Goal: Communication & Community: Answer question/provide support

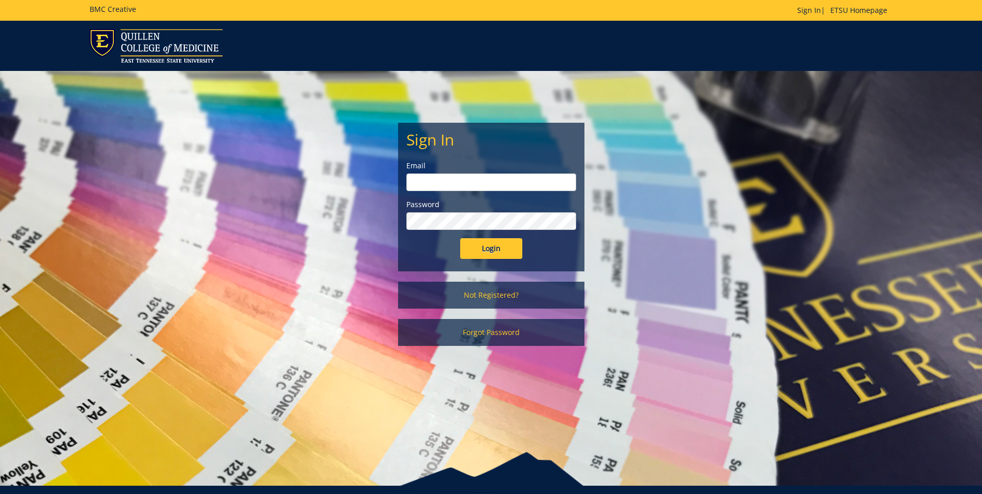
type input "[PERSON_NAME][EMAIL_ADDRESS][DOMAIN_NAME]"
click at [515, 253] on input "Login" at bounding box center [491, 248] width 62 height 21
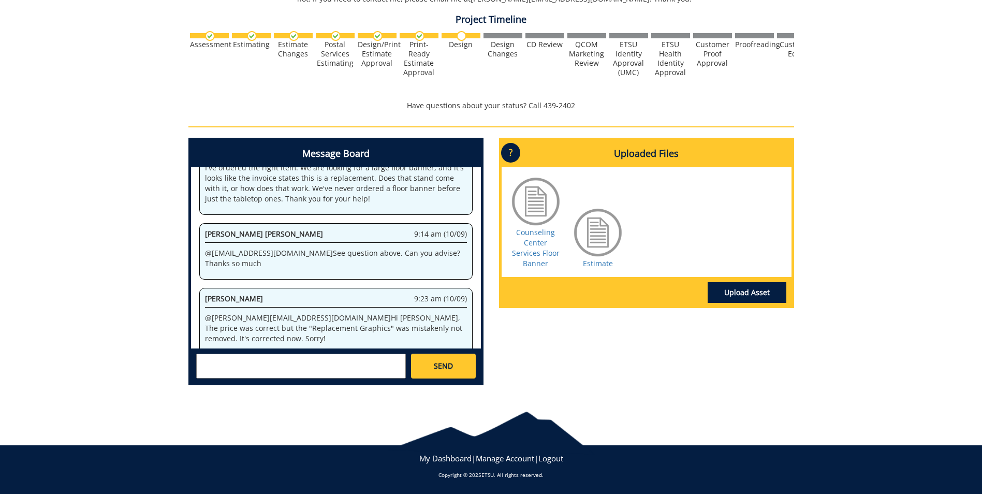
scroll to position [202, 0]
click at [218, 358] on textarea at bounding box center [301, 366] width 210 height 25
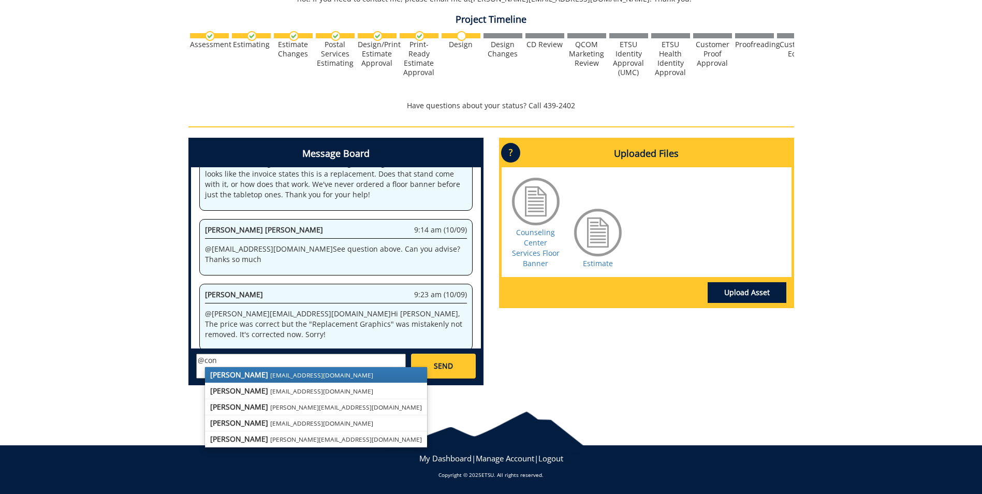
click at [270, 376] on small "[EMAIL_ADDRESS][DOMAIN_NAME]" at bounding box center [321, 375] width 103 height 8
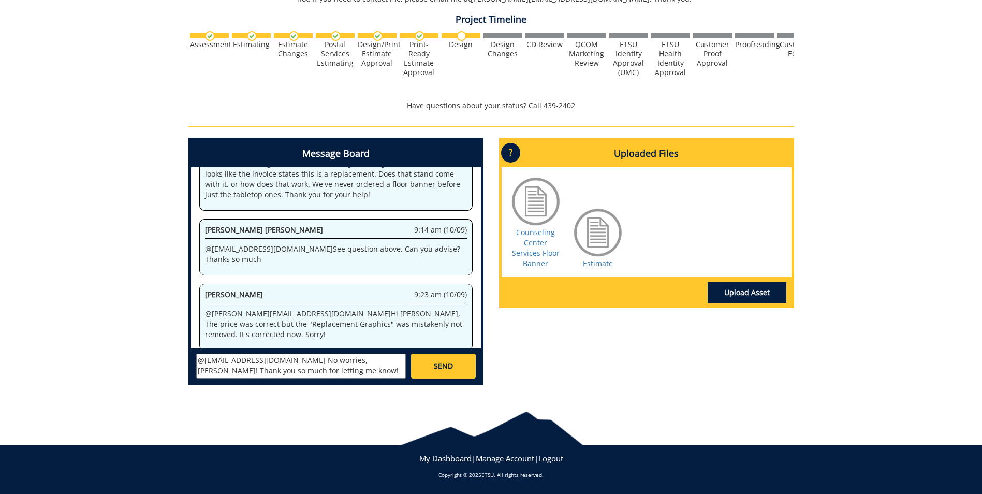
scroll to position [8, 0]
type textarea "@[EMAIL_ADDRESS][DOMAIN_NAME] No worries, [PERSON_NAME]! Thank you so much for …"
click at [424, 366] on link "SEND" at bounding box center [443, 366] width 64 height 25
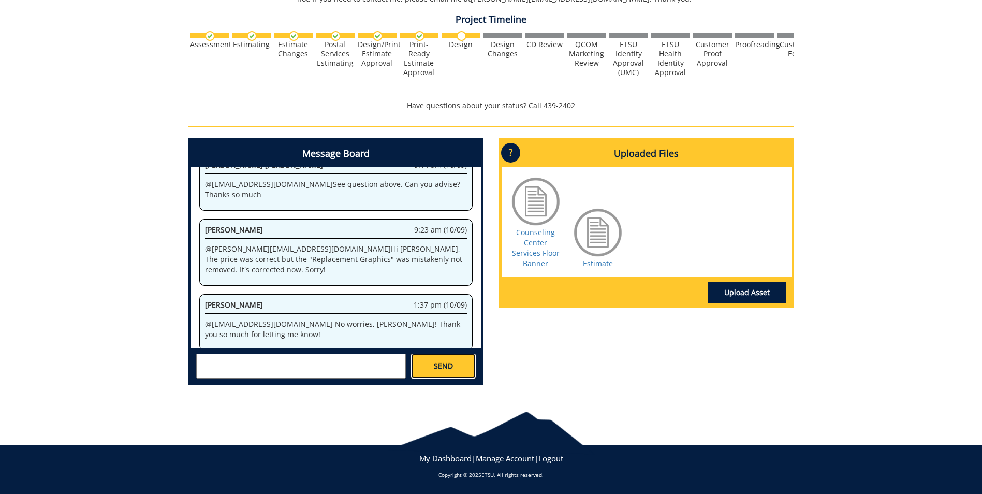
scroll to position [1148, 0]
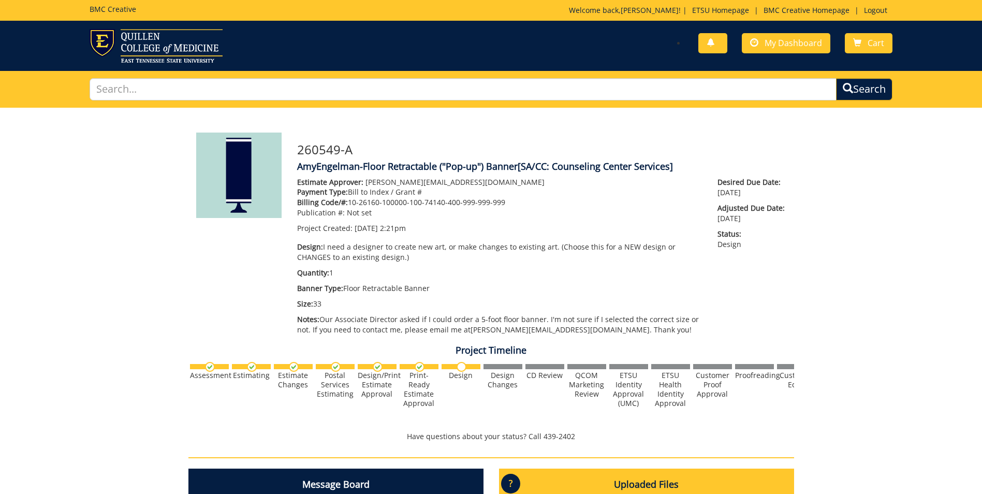
scroll to position [33917, 0]
